Goal: Information Seeking & Learning: Learn about a topic

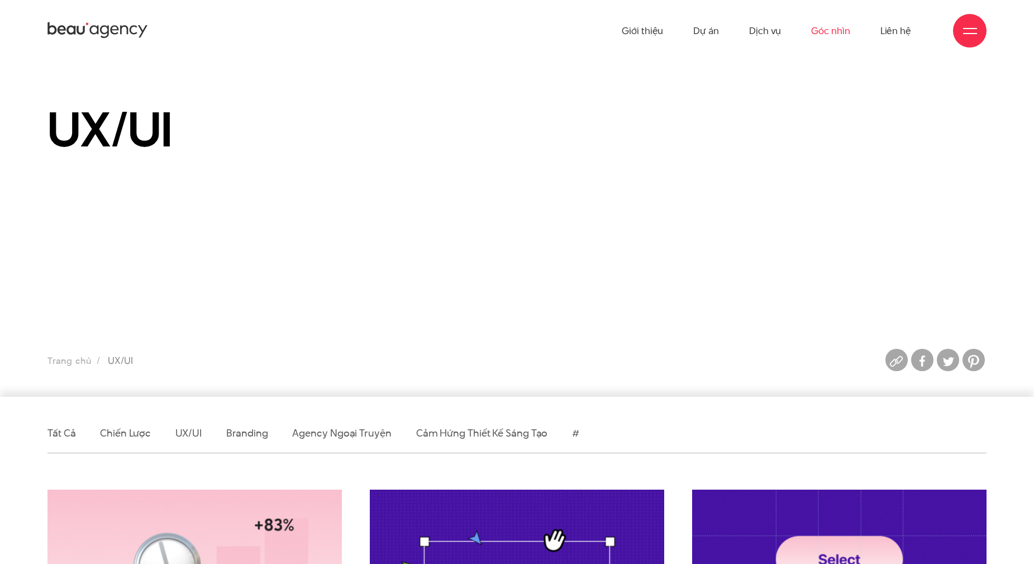
click at [843, 22] on link "Góc nhìn" at bounding box center [830, 30] width 39 height 61
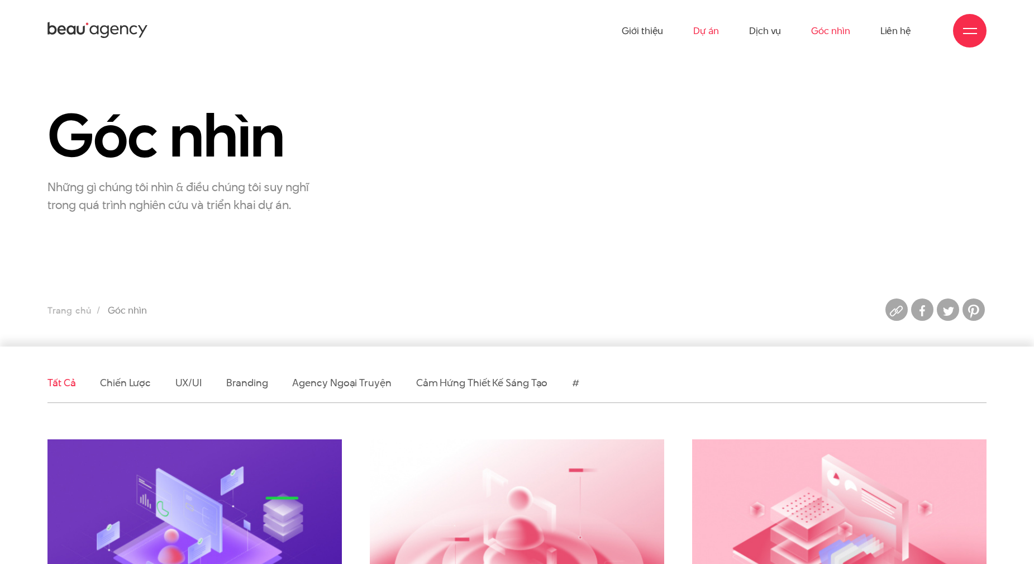
click at [697, 35] on link "Dự án" at bounding box center [706, 30] width 26 height 61
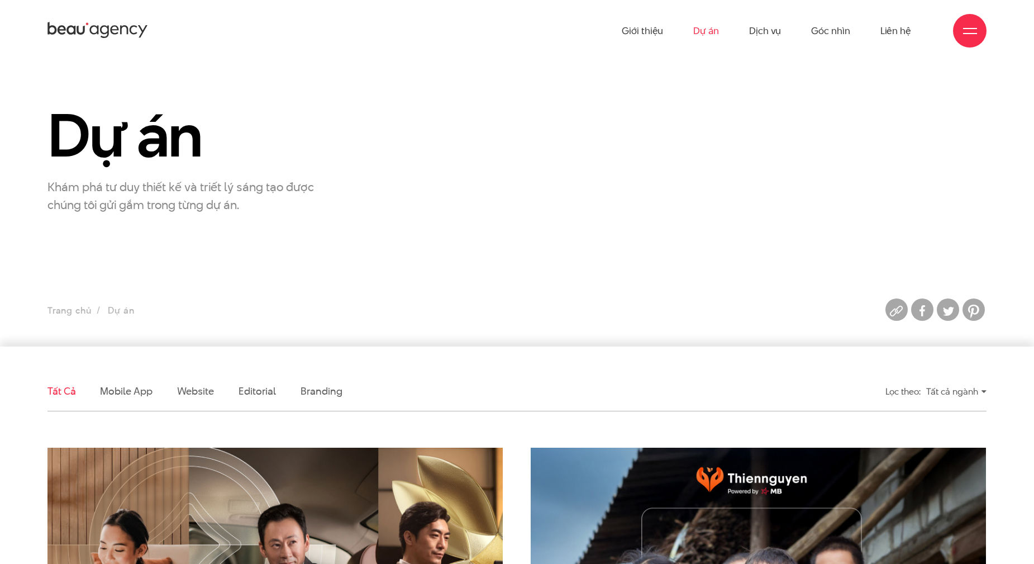
click at [666, 32] on ul "Giới thiệu Dự án Dịch vụ Góc nhìn Liên hệ" at bounding box center [766, 30] width 289 height 61
click at [652, 42] on link "Giới thiệu" at bounding box center [642, 30] width 41 height 61
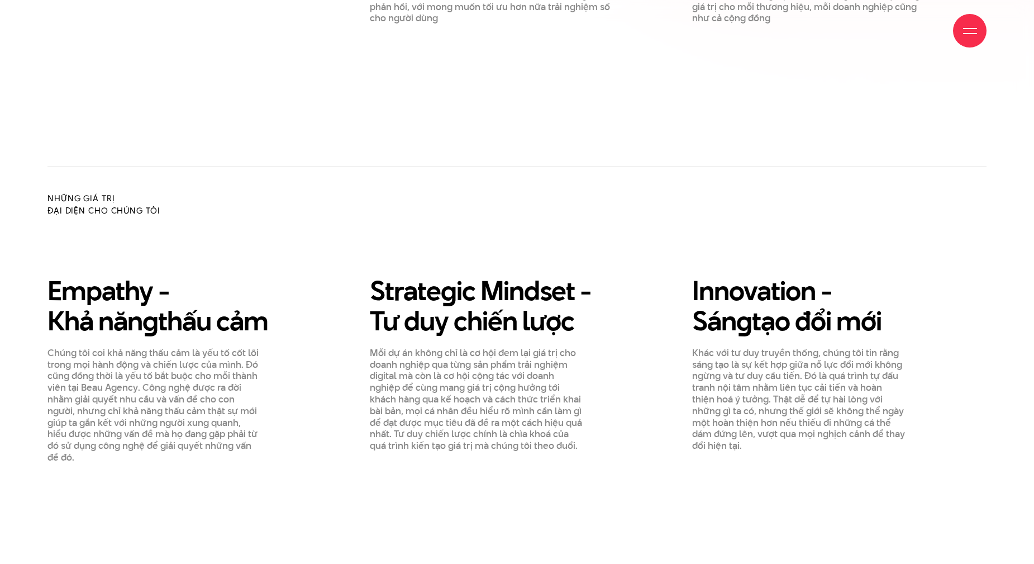
scroll to position [1564, 0]
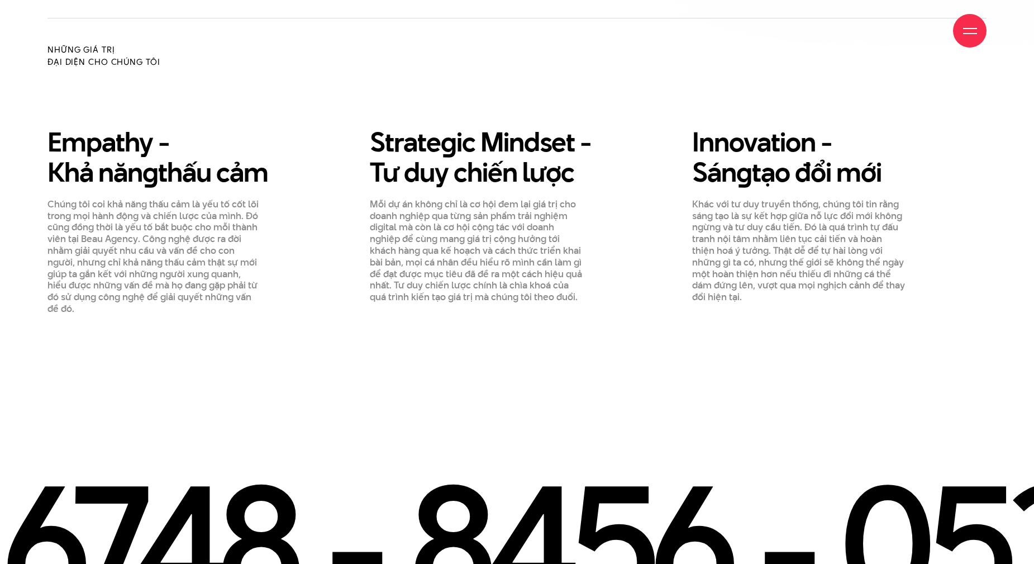
click at [979, 192] on div "Empathy - Khả năn g thấu cảm Chúng tôi coi khả năng thấu cảm là yếu tố cốt lõi …" at bounding box center [517, 221] width 967 height 188
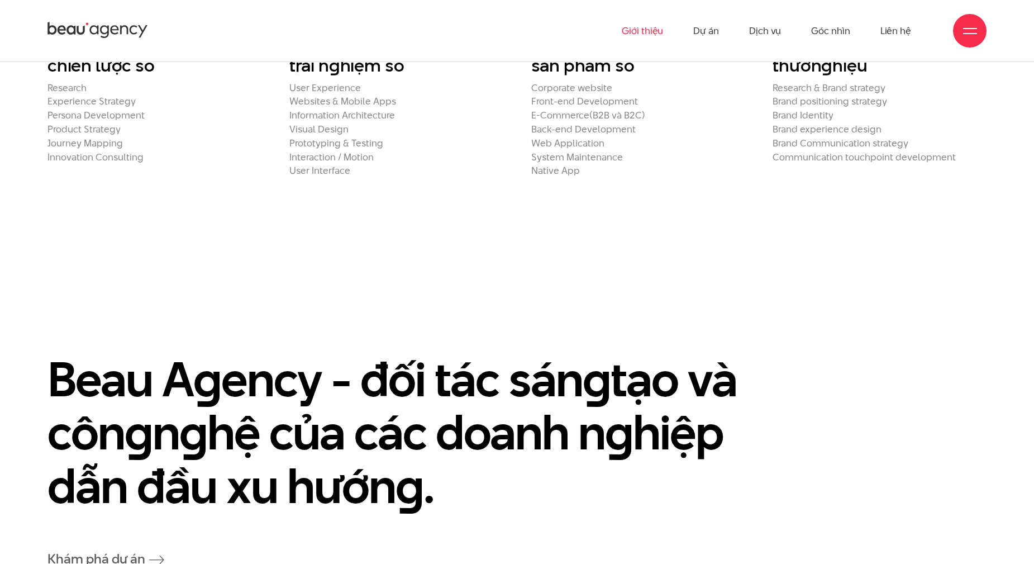
scroll to position [2346, 0]
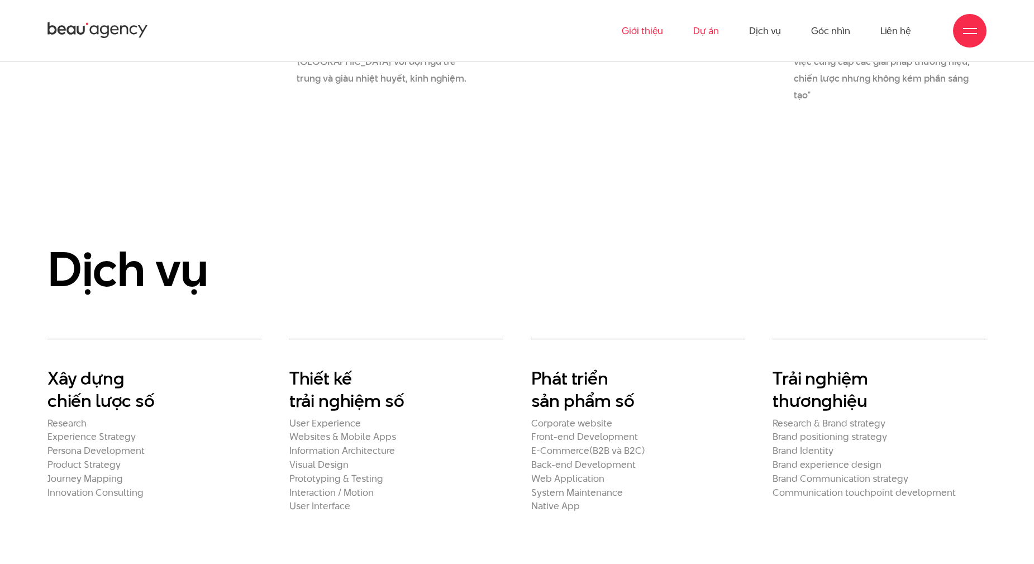
click at [702, 34] on link "Dự án" at bounding box center [706, 30] width 26 height 61
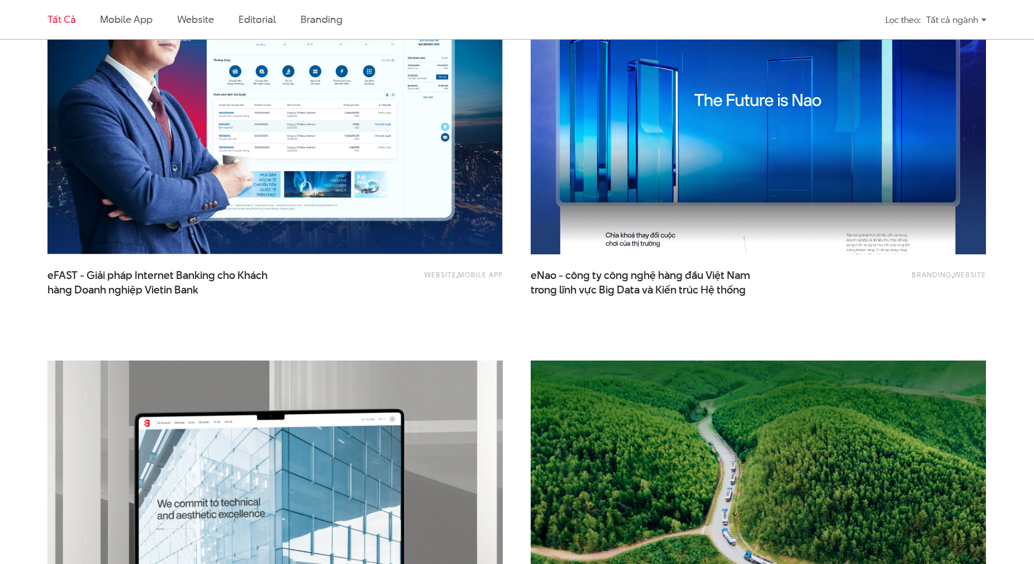
scroll to position [2011, 0]
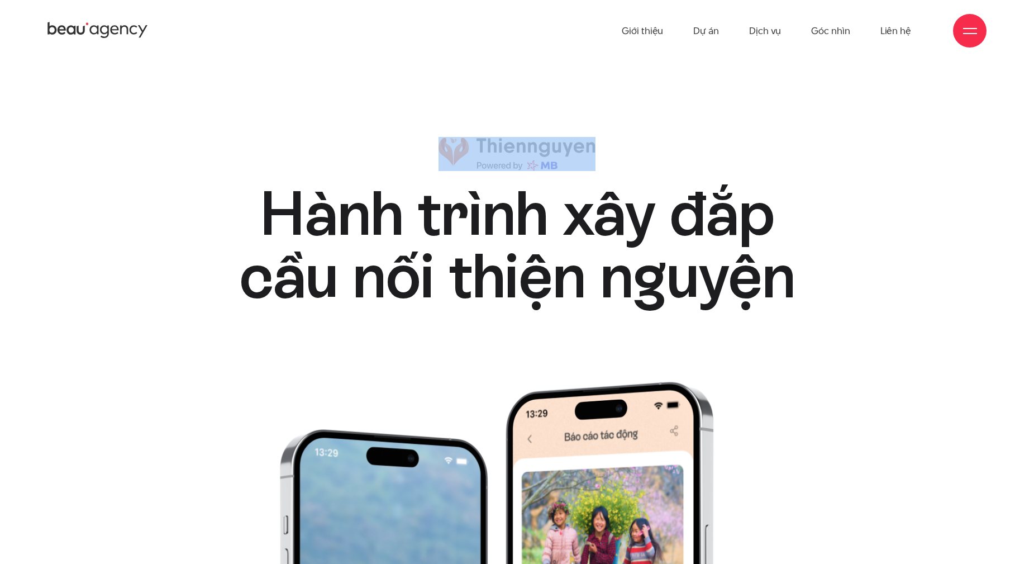
drag, startPoint x: 603, startPoint y: 144, endPoint x: 494, endPoint y: 140, distance: 108.5
click at [494, 140] on div "Hành trình xây đắp cầu nối thiện nguyện Hành trình xây đắp cầu nối thiện nguyện" at bounding box center [516, 222] width 629 height 170
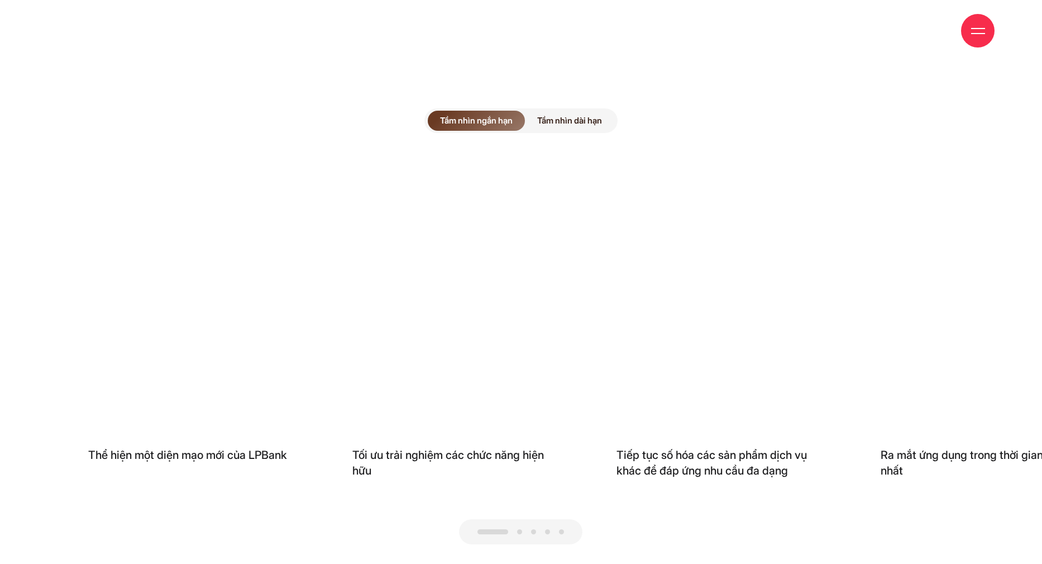
click at [540, 111] on span "Tầm nhìn dài hạn" at bounding box center [569, 121] width 89 height 20
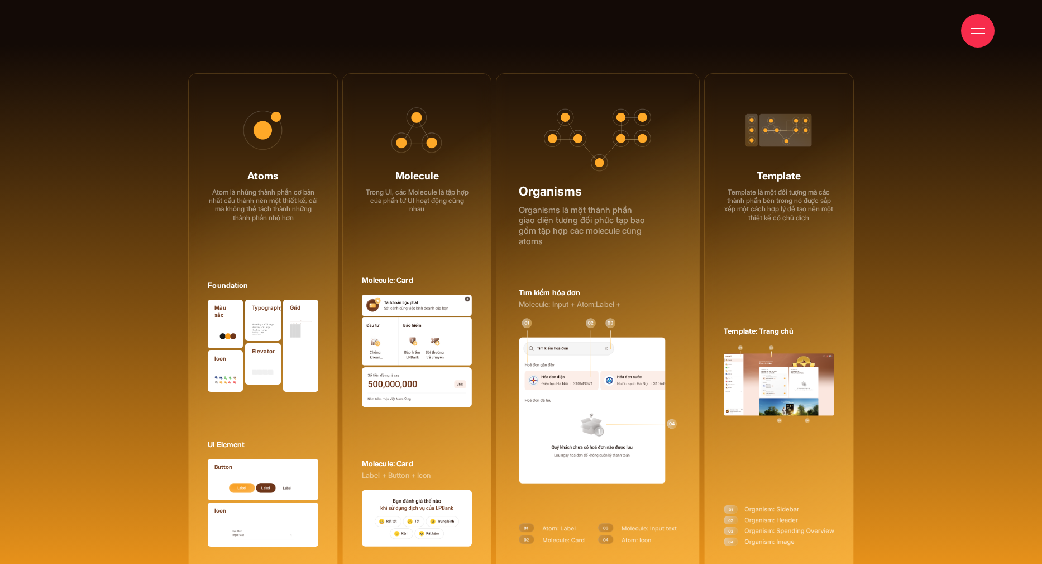
click at [923, 187] on div "Atoms Atom là những thành phần cơ bản nhất cấu thành nên một thiết kế, cái mà k…" at bounding box center [521, 326] width 905 height 507
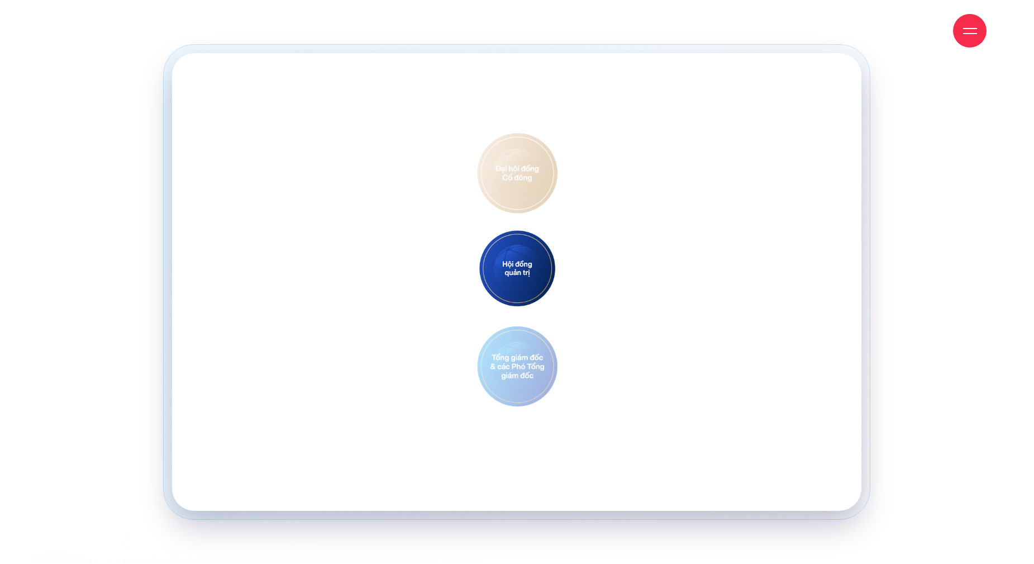
scroll to position [11841, 0]
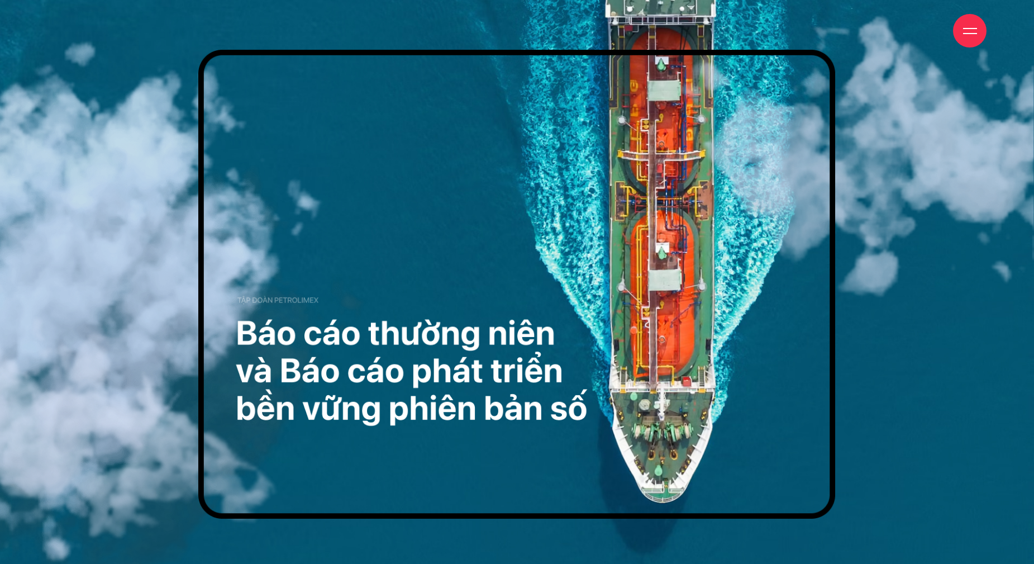
scroll to position [335, 0]
